Goal: Task Accomplishment & Management: Use online tool/utility

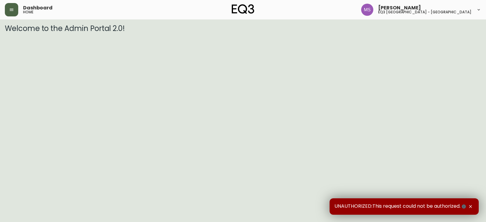
click at [6, 8] on button "button" at bounding box center [11, 9] width 13 height 13
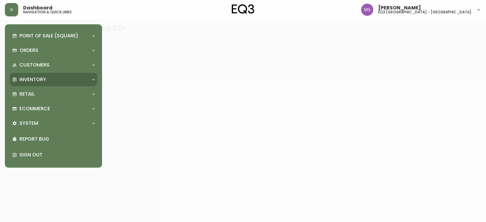
click at [40, 82] on p "Inventory" at bounding box center [32, 79] width 27 height 7
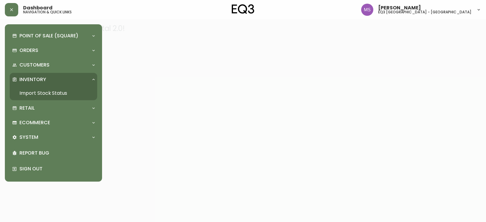
click at [42, 93] on link "Import Stock Status" at bounding box center [53, 93] width 87 height 14
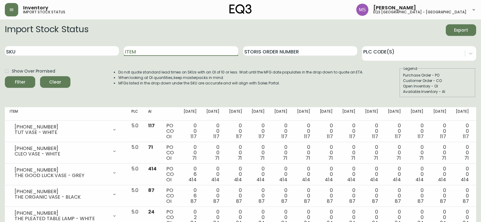
click at [165, 53] on input "Item" at bounding box center [181, 51] width 114 height 10
type input "TERRA"
click at [5, 76] on button "Filter" at bounding box center [20, 82] width 30 height 12
